Goal: Transaction & Acquisition: Obtain resource

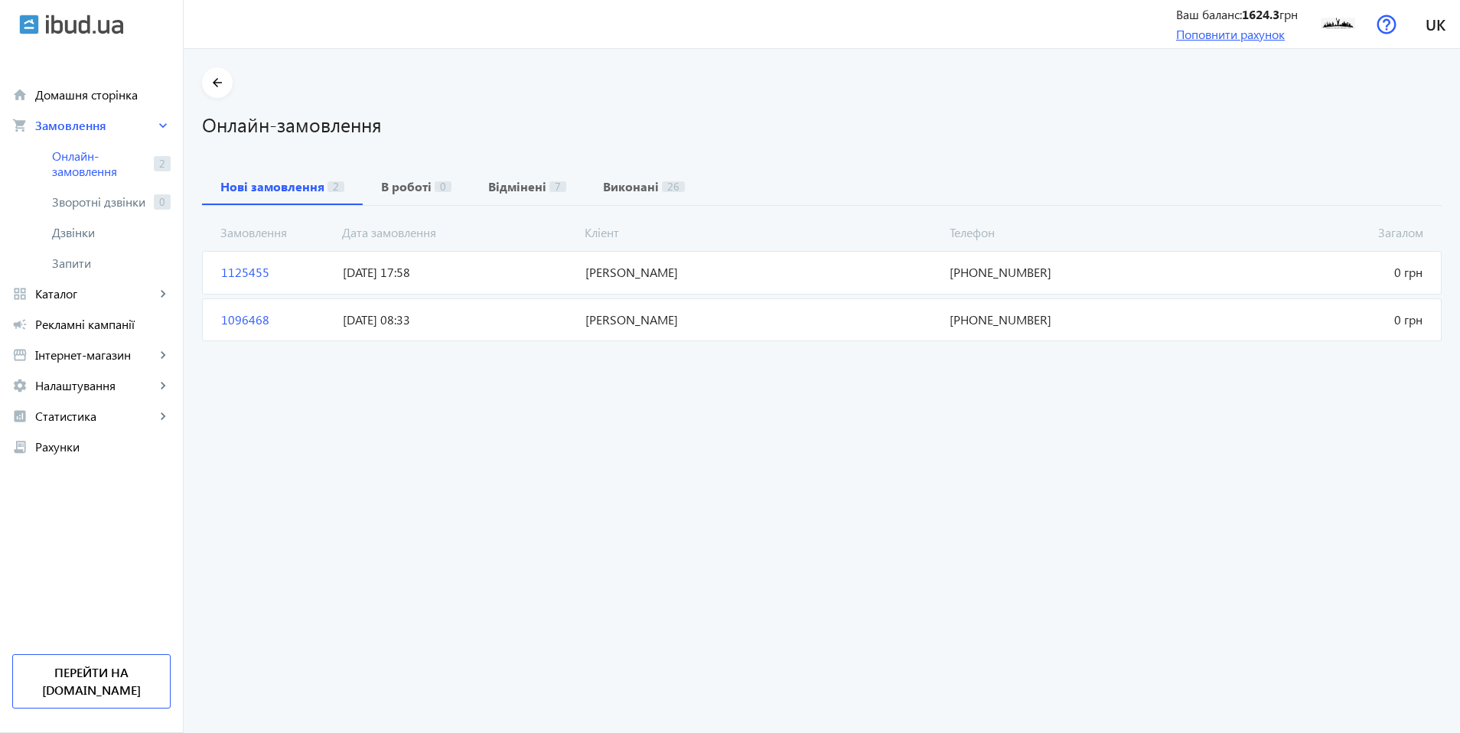
click at [1181, 34] on link "Поповнити рахунок" at bounding box center [1230, 34] width 109 height 16
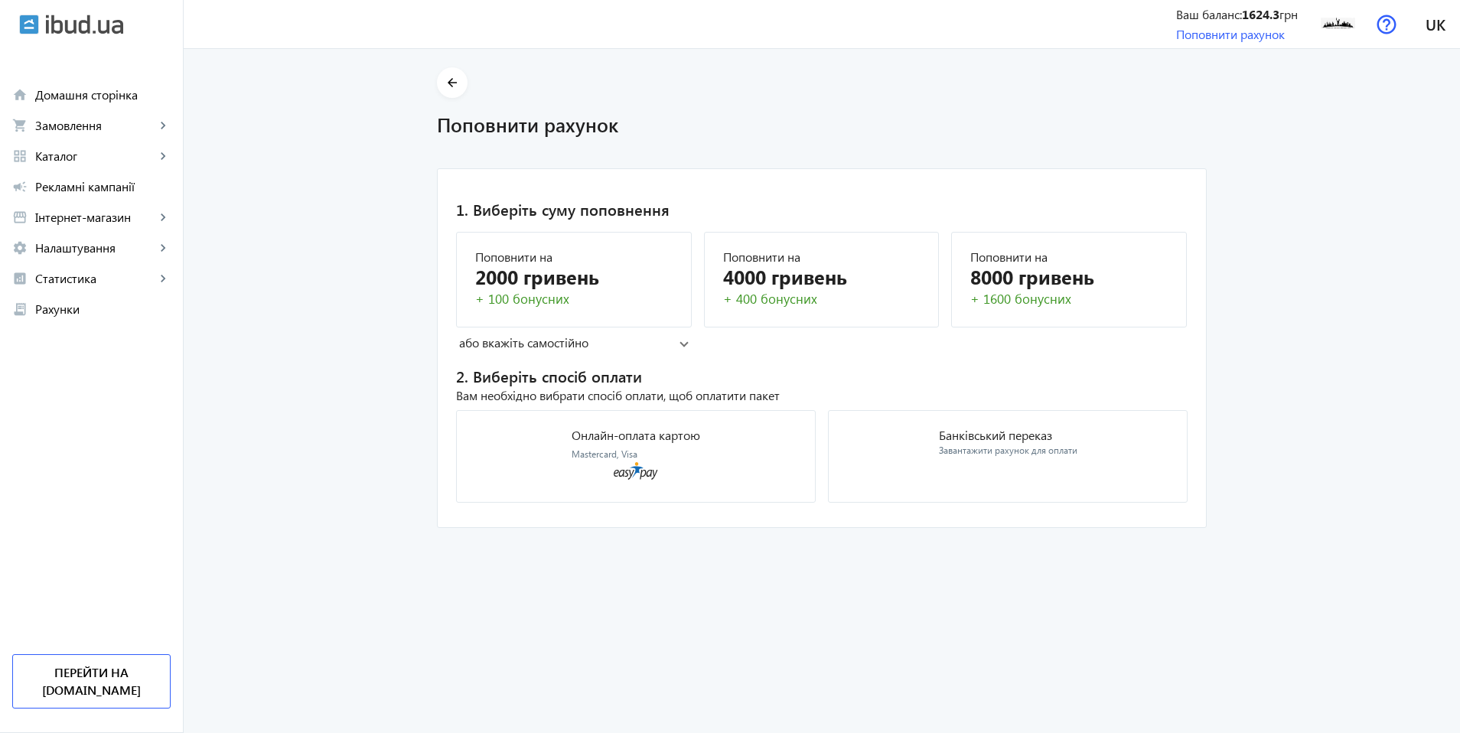
click at [669, 351] on mat-expansion-panel-header "або вкажіть самостійно" at bounding box center [574, 342] width 236 height 23
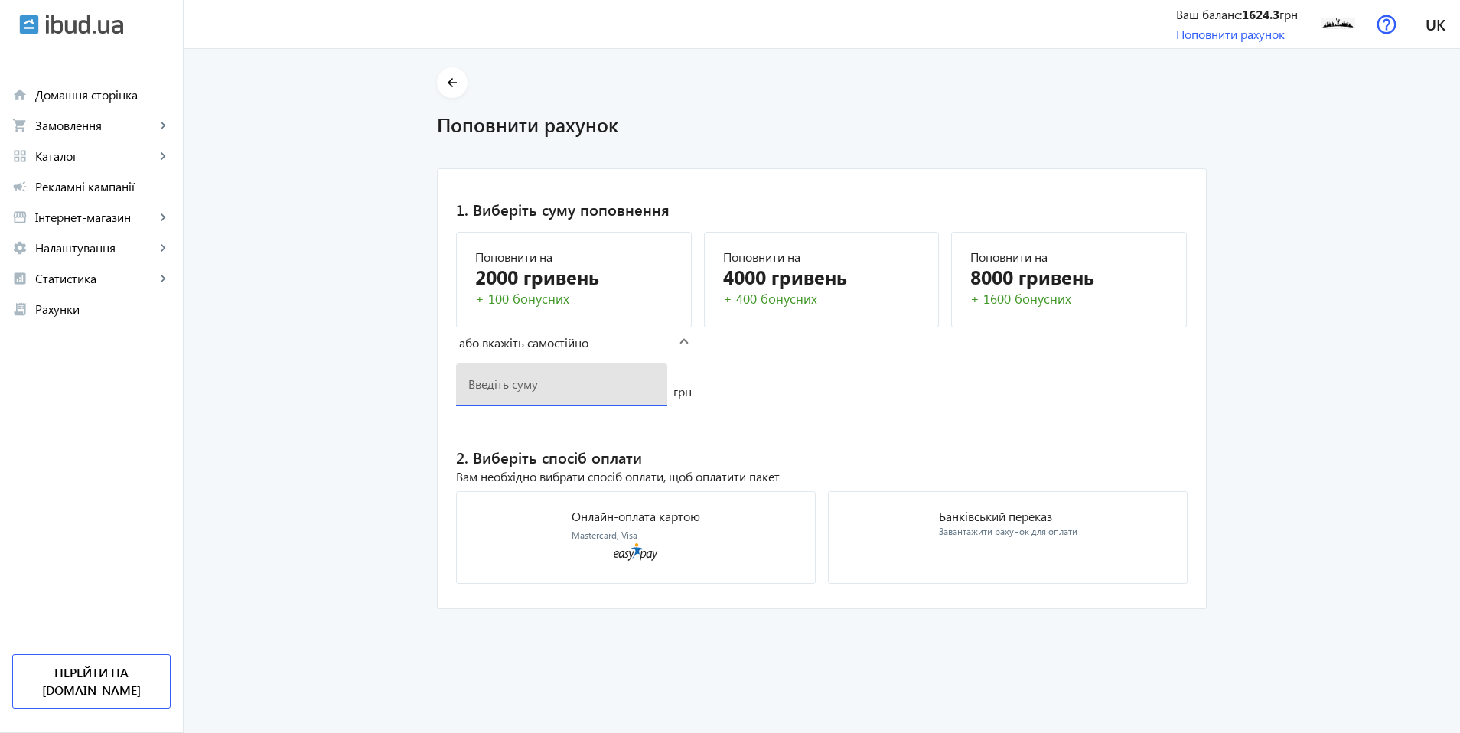
click at [633, 383] on input "number" at bounding box center [561, 384] width 187 height 16
type input "1500"
click at [862, 457] on h2 "2. Виберіть спосіб оплати" at bounding box center [821, 457] width 731 height 21
click at [972, 536] on div "Завантажити рахунок для оплати" at bounding box center [1008, 532] width 138 height 13
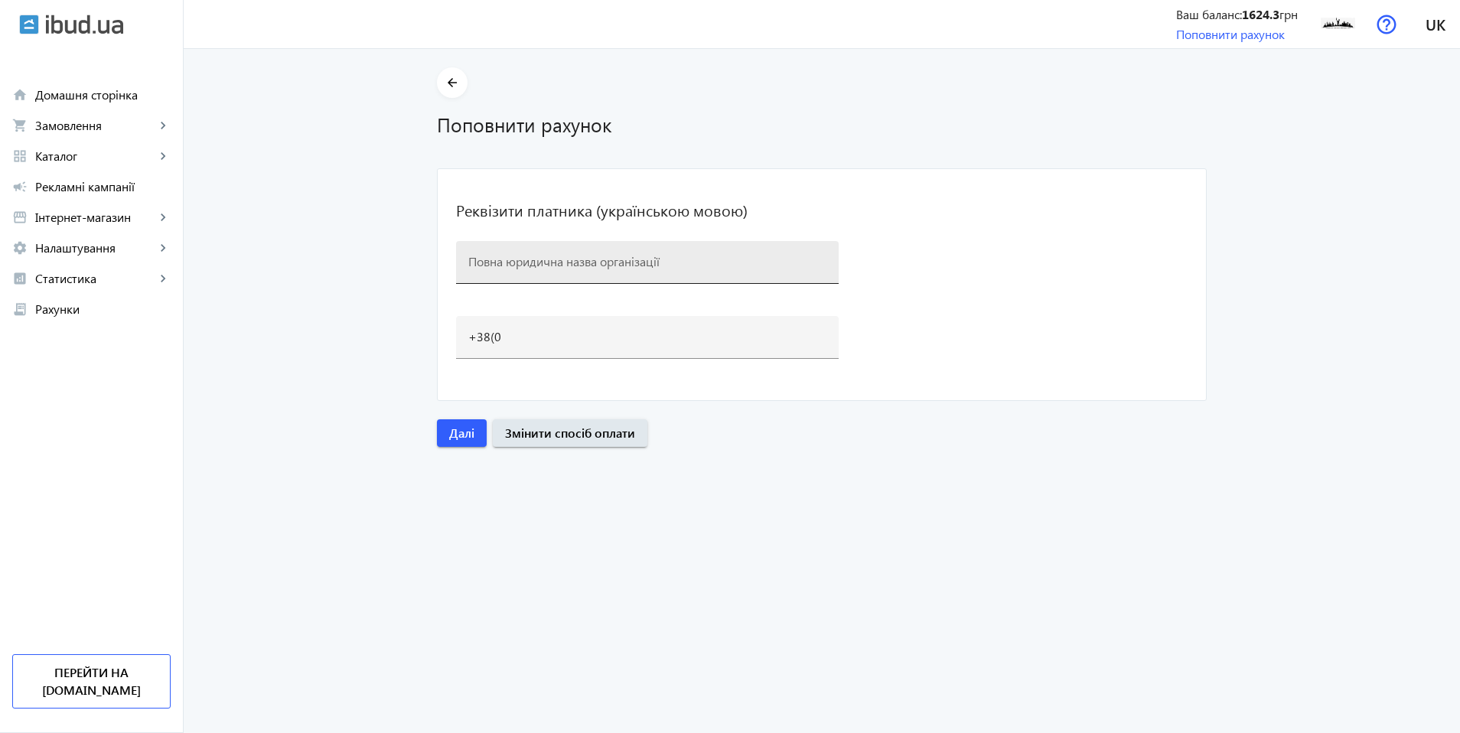
click at [723, 276] on div at bounding box center [647, 262] width 358 height 43
click at [715, 266] on input at bounding box center [647, 261] width 358 height 16
click at [618, 273] on div at bounding box center [647, 262] width 358 height 43
click at [623, 259] on input at bounding box center [647, 261] width 358 height 16
click at [476, 262] on input at bounding box center [647, 261] width 358 height 16
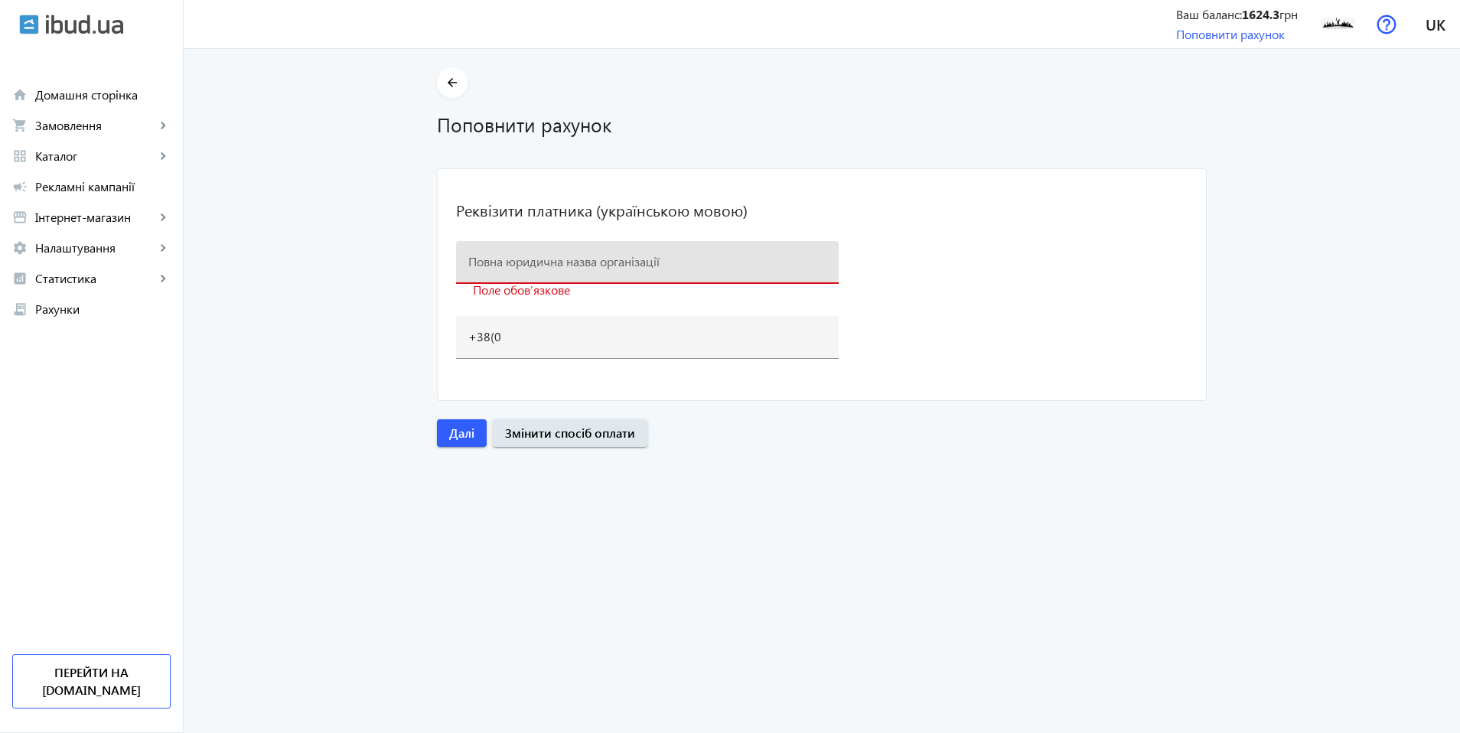
type input "т"
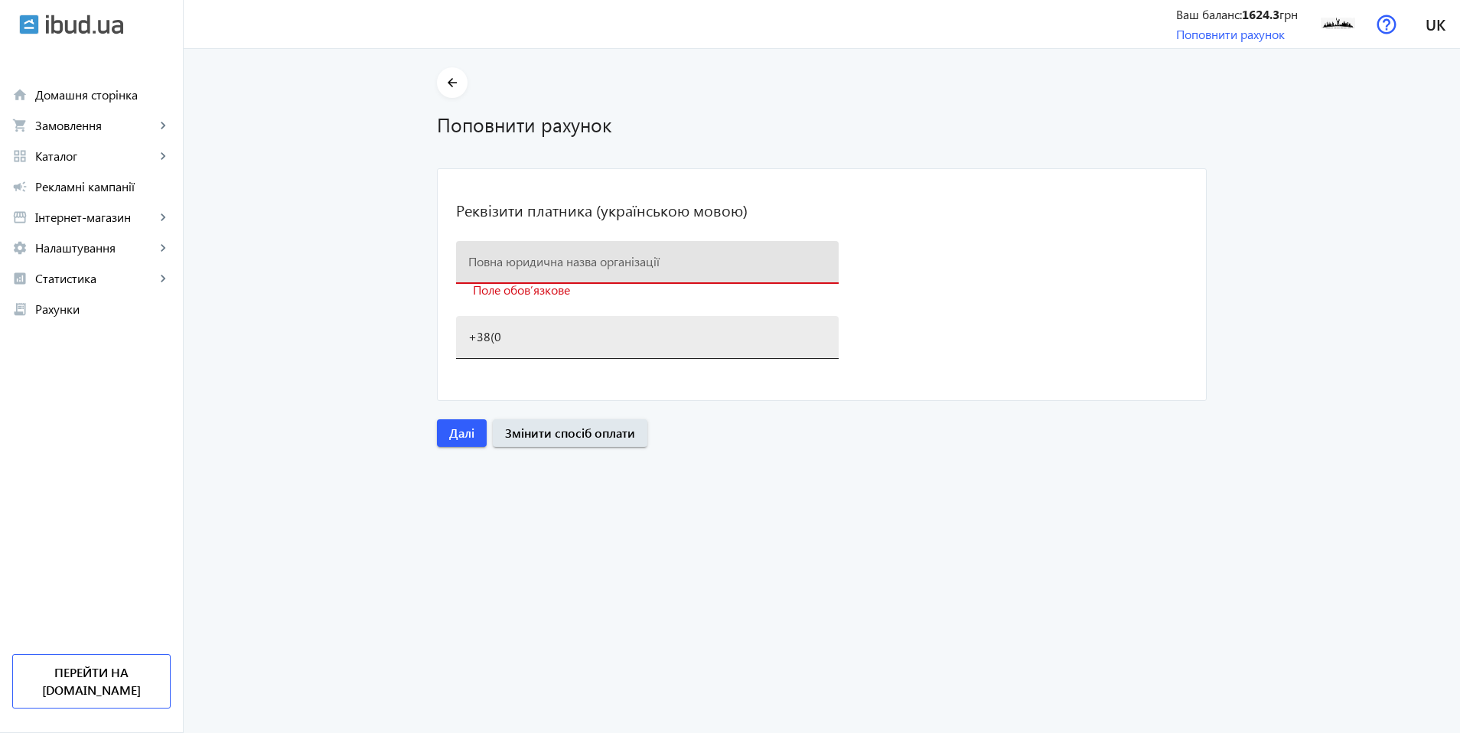
click at [510, 338] on input "+38(0" at bounding box center [647, 336] width 358 height 16
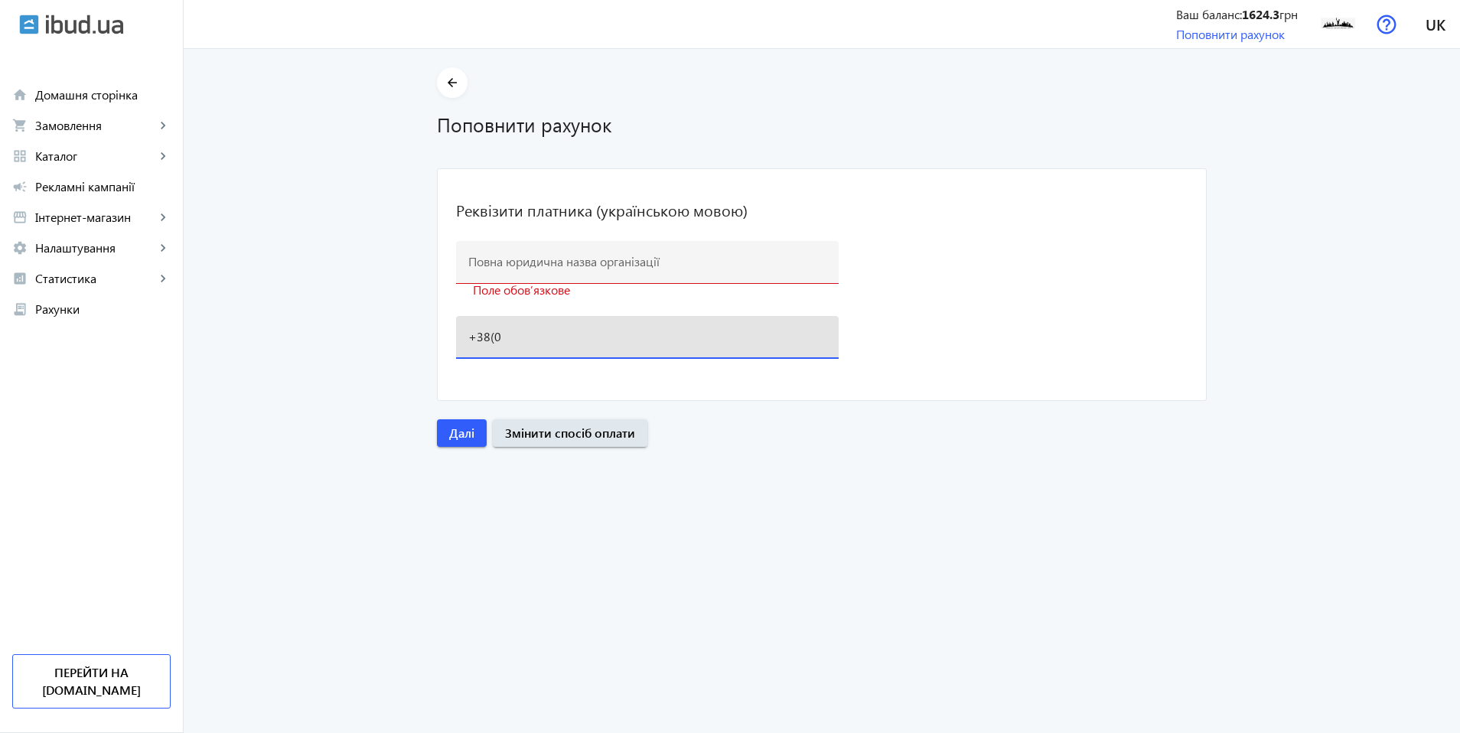
type input "[PHONE_NUMBER]"
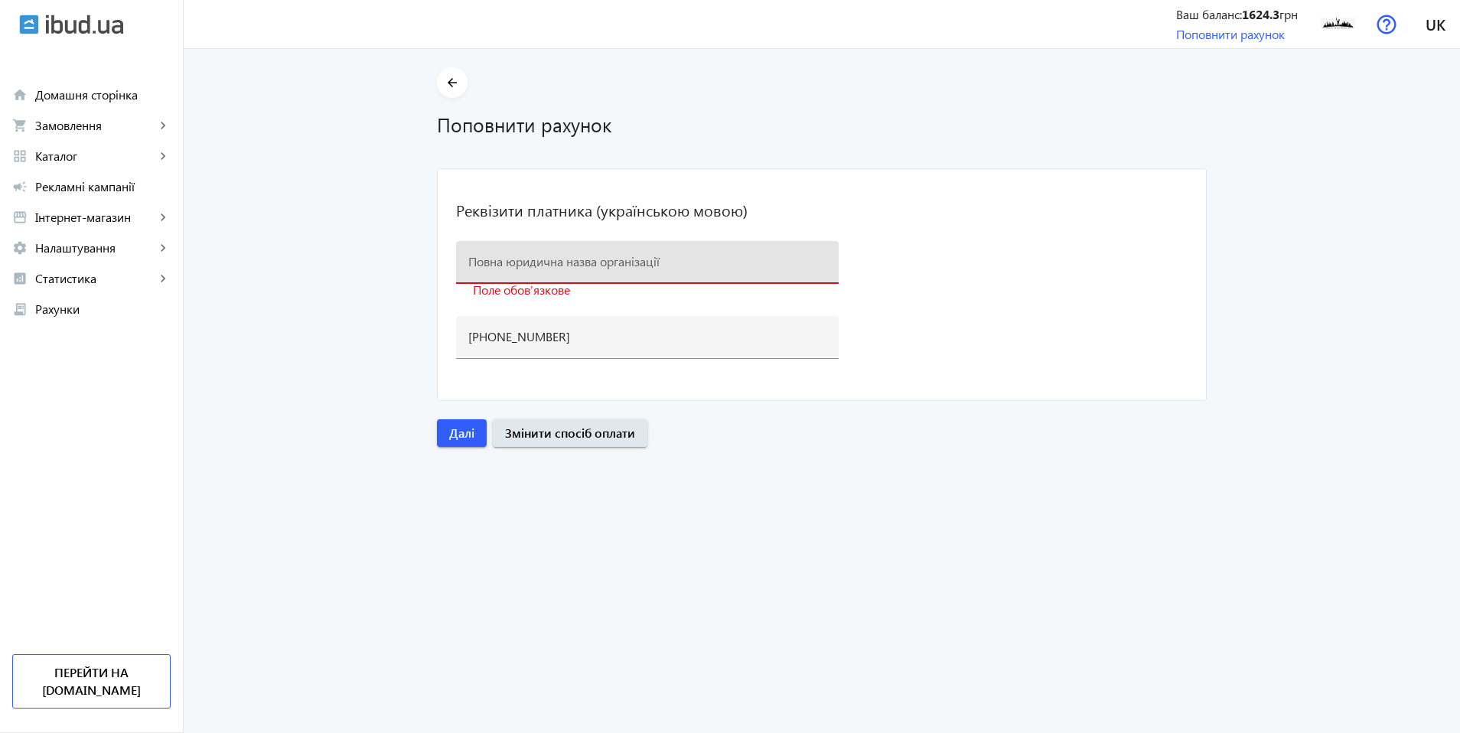
click at [536, 254] on input at bounding box center [647, 261] width 358 height 16
type input "ТОВ "БК" Київ-Індустріал""
click at [470, 435] on span "button" at bounding box center [462, 433] width 50 height 37
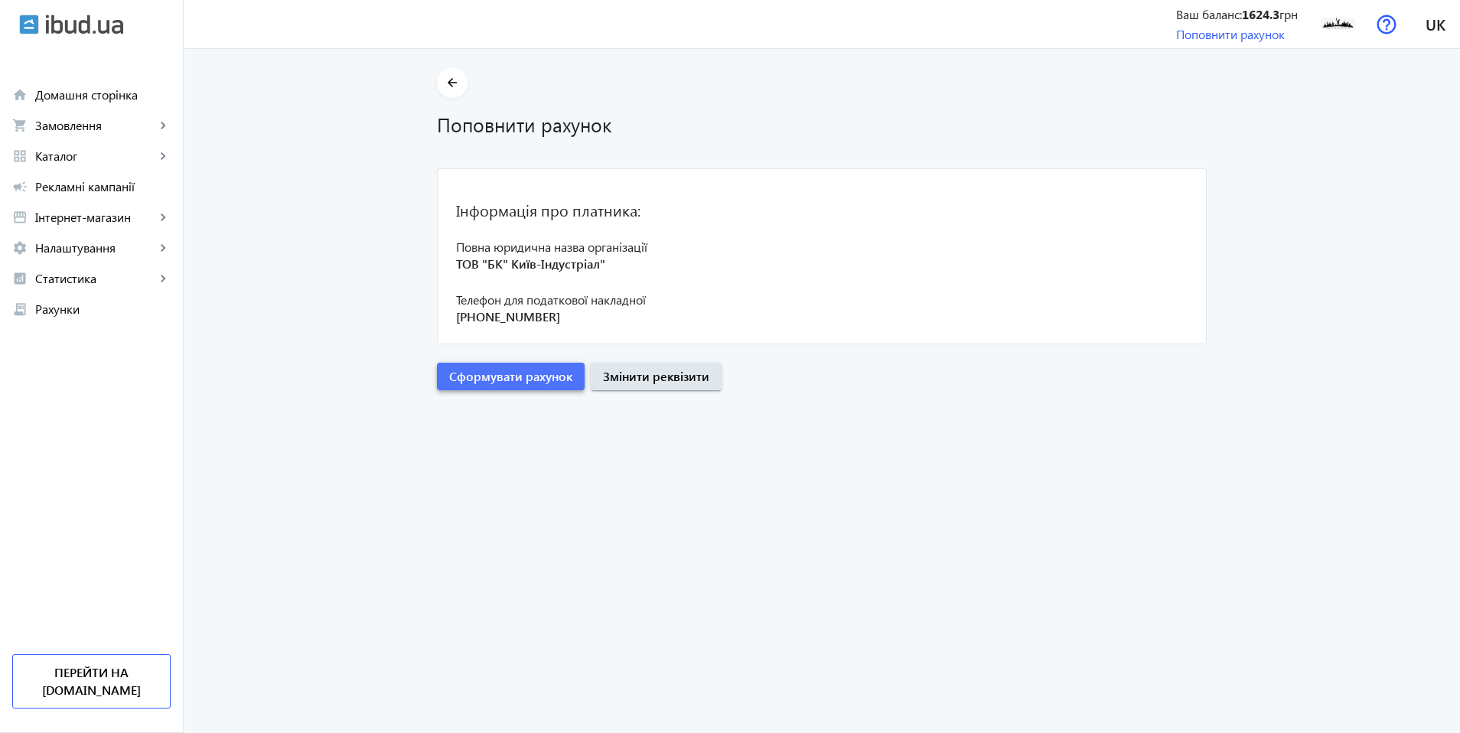
click at [545, 379] on span "Сформувати рахунок" at bounding box center [510, 376] width 123 height 17
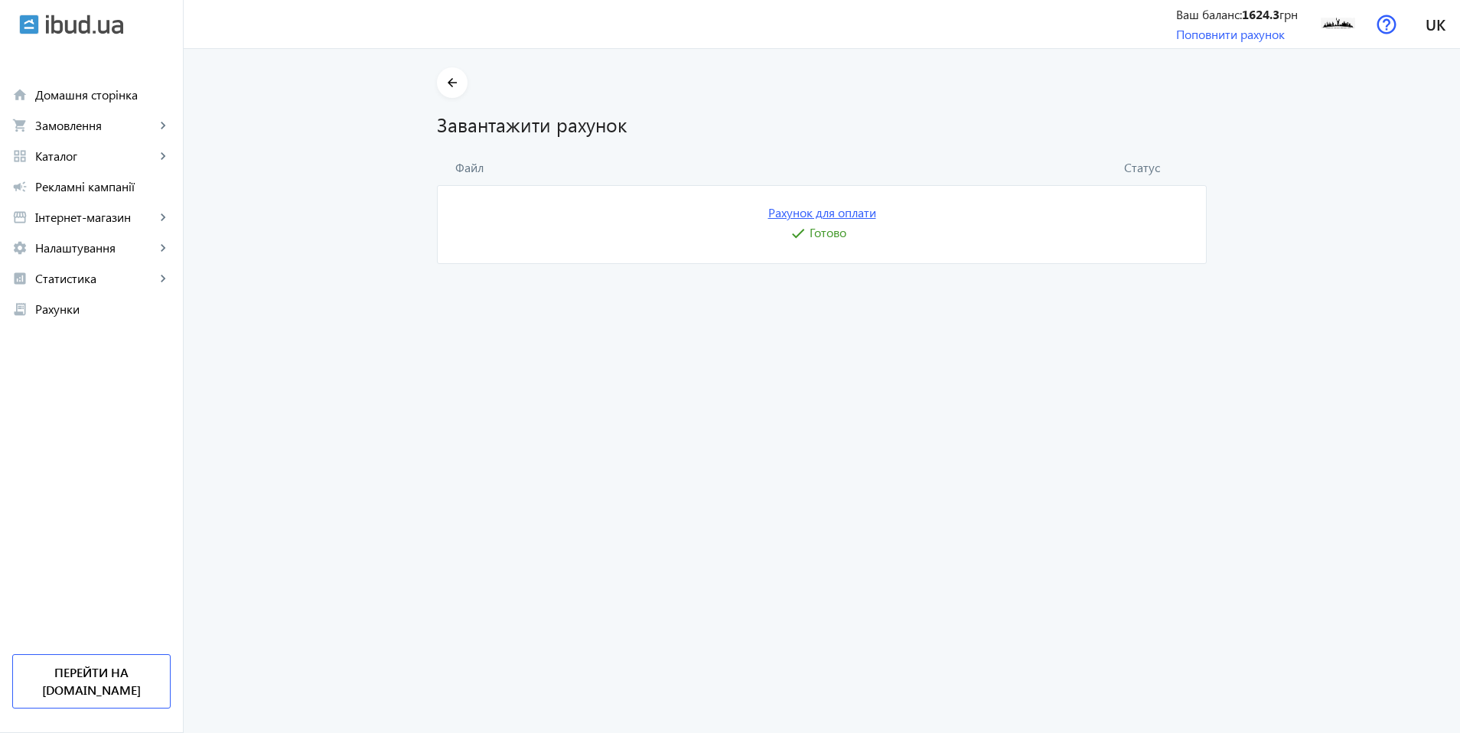
click at [832, 213] on link "Рахунок для оплати" at bounding box center [822, 212] width 108 height 17
click at [1066, 100] on div "Завантажити рахунок" at bounding box center [822, 118] width 770 height 40
